Goal: Transaction & Acquisition: Purchase product/service

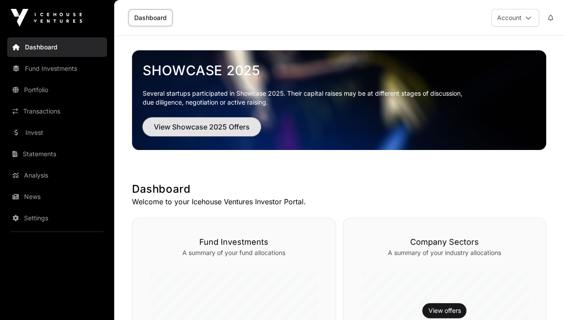
click at [197, 129] on span "View Showcase 2025 Offers" at bounding box center [202, 127] width 96 height 11
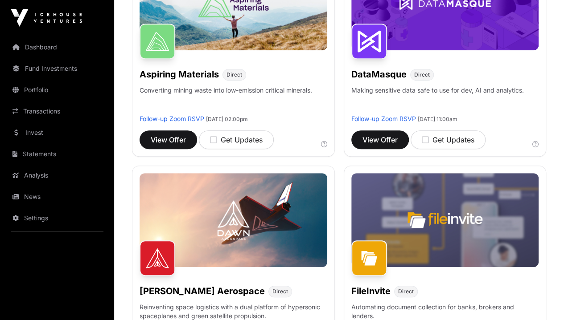
scroll to position [194, 0]
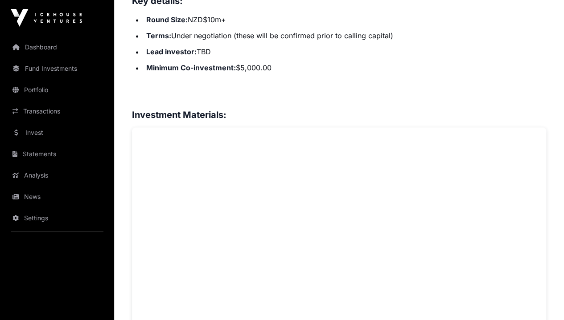
scroll to position [686, 0]
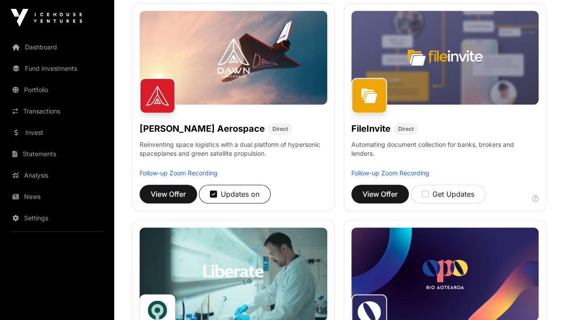
scroll to position [356, 0]
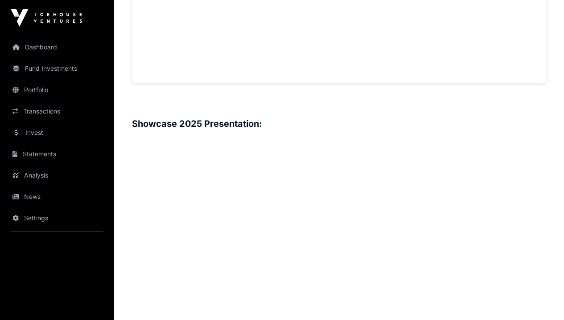
scroll to position [984, 0]
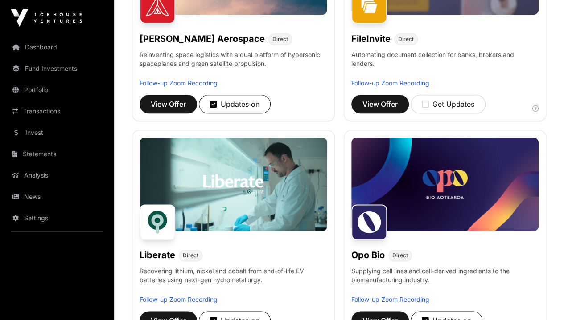
scroll to position [443, 0]
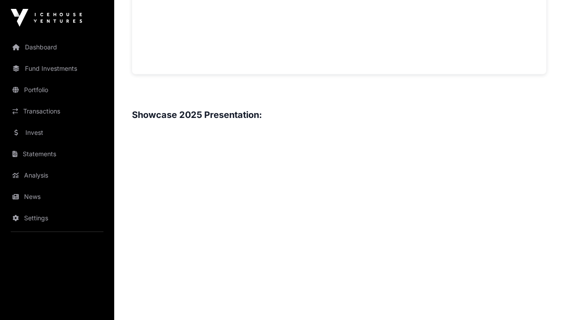
scroll to position [946, 0]
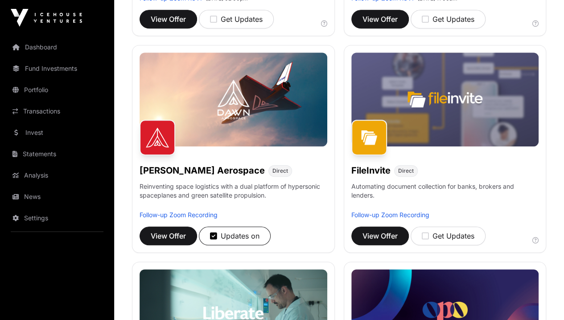
scroll to position [307, 0]
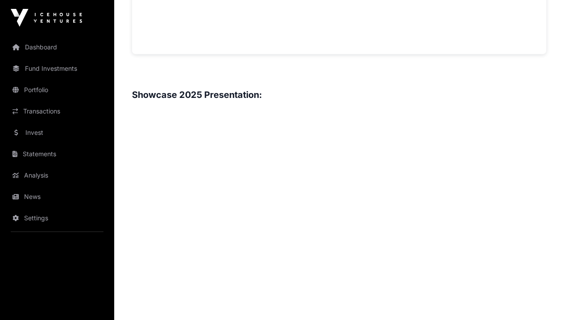
scroll to position [931, 0]
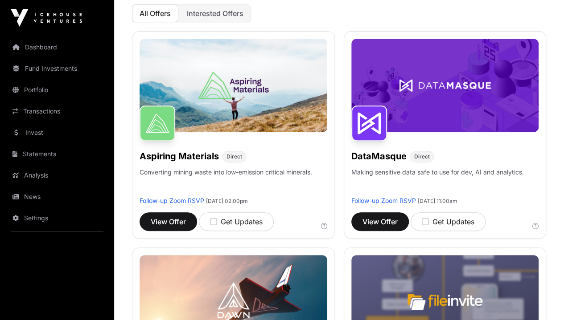
scroll to position [106, 0]
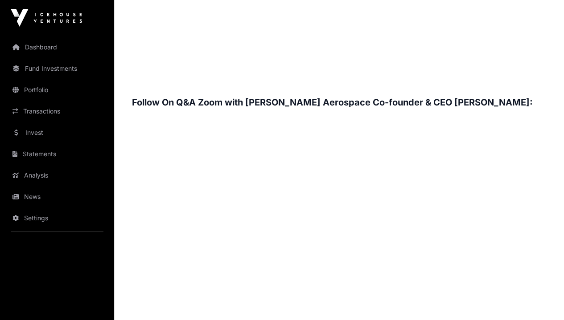
scroll to position [1280, 0]
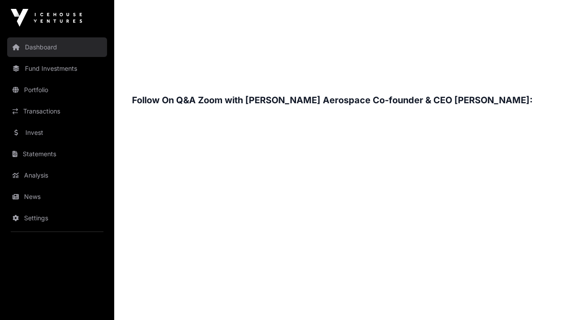
click at [54, 47] on link "Dashboard" at bounding box center [57, 47] width 100 height 20
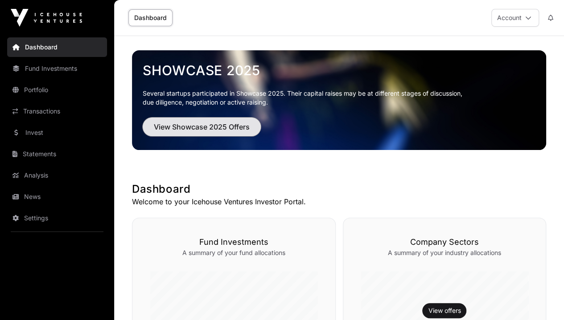
click at [175, 125] on span "View Showcase 2025 Offers" at bounding box center [202, 127] width 96 height 11
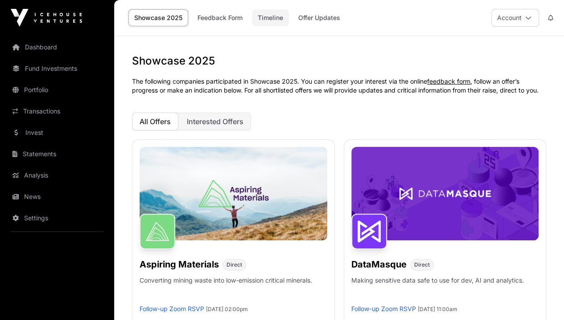
click at [271, 16] on link "Timeline" at bounding box center [270, 17] width 37 height 17
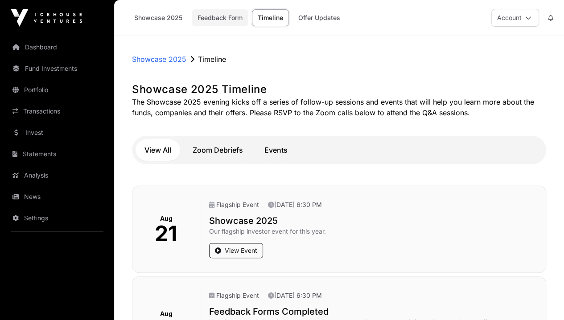
click at [225, 18] on link "Feedback Form" at bounding box center [220, 17] width 57 height 17
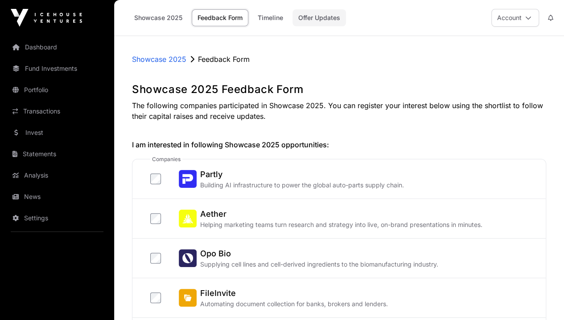
click at [313, 14] on link "Offer Updates" at bounding box center [318, 17] width 53 height 17
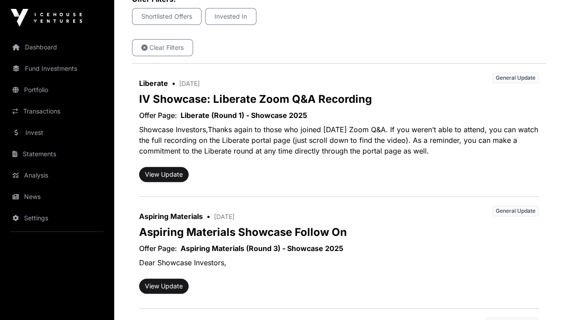
scroll to position [159, 0]
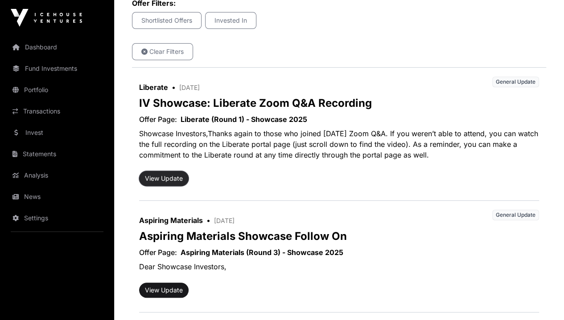
click at [168, 176] on button "View Update" at bounding box center [163, 178] width 49 height 15
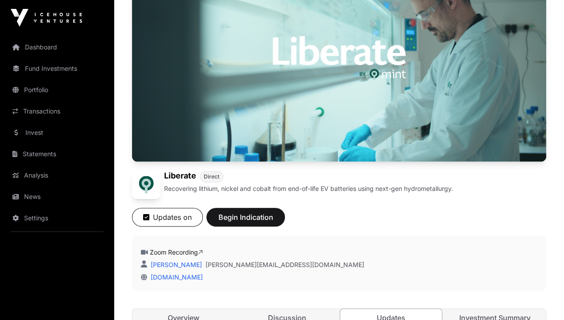
scroll to position [122, 0]
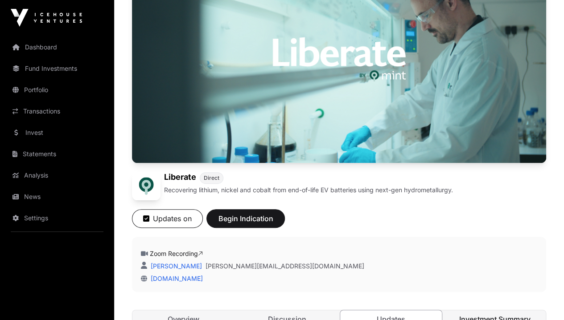
click at [484, 311] on link "Investment Summary" at bounding box center [494, 320] width 102 height 18
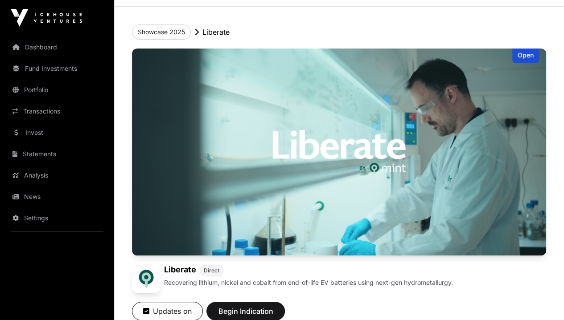
scroll to position [25, 0]
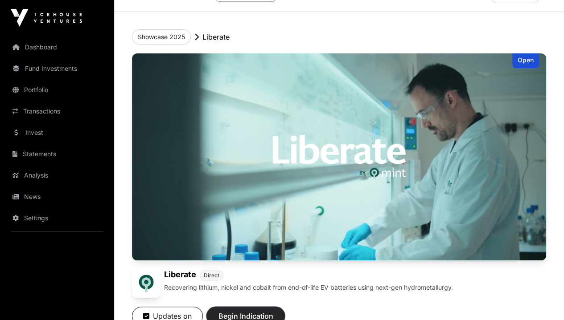
click at [274, 311] on span "Begin Indication" at bounding box center [245, 316] width 56 height 11
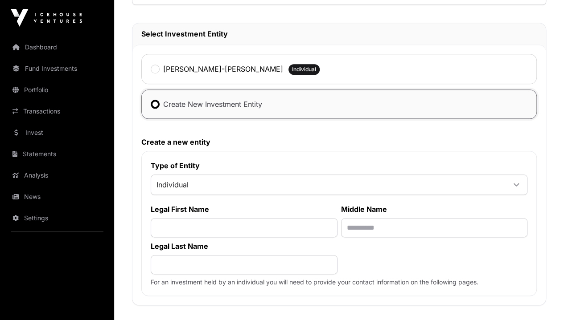
scroll to position [422, 0]
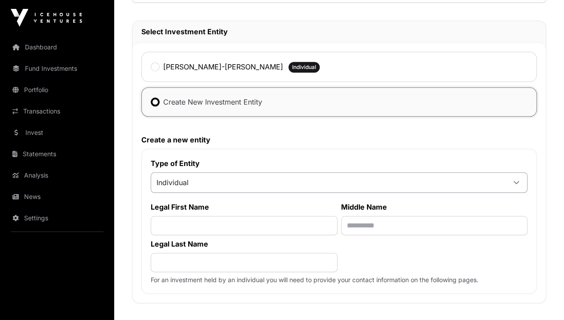
click at [518, 180] on icon at bounding box center [516, 183] width 6 height 6
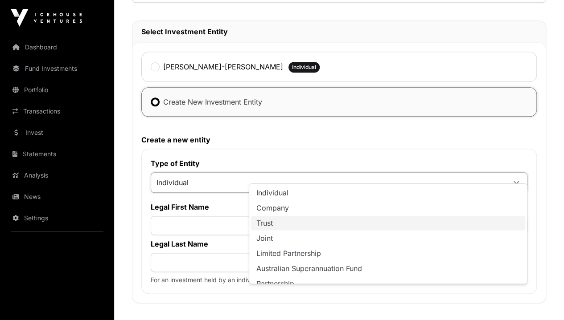
click at [461, 226] on li "Trust" at bounding box center [388, 223] width 274 height 14
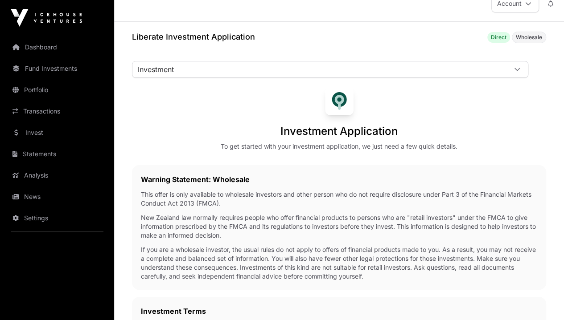
scroll to position [0, 0]
